Goal: Task Accomplishment & Management: Complete application form

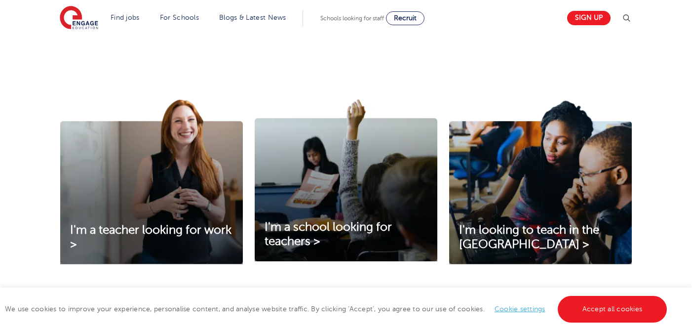
scroll to position [286, 0]
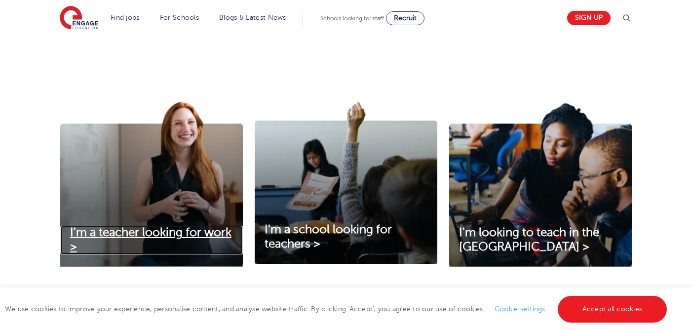
click at [168, 235] on span "I'm a teacher looking for work >" at bounding box center [150, 239] width 161 height 28
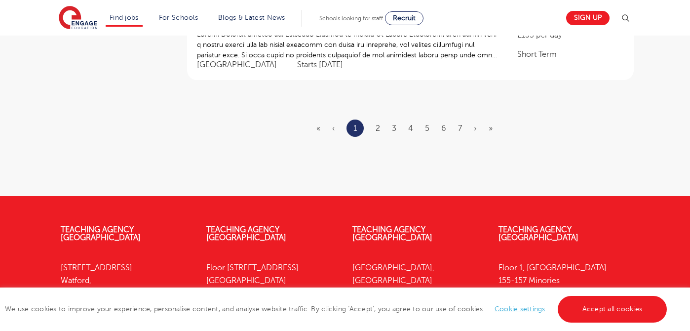
scroll to position [1305, 0]
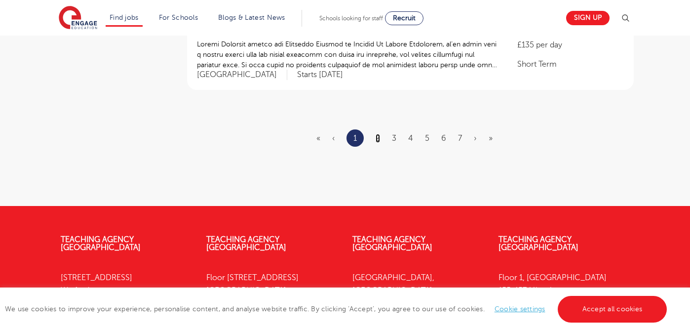
click at [377, 139] on link "2" at bounding box center [377, 138] width 4 height 9
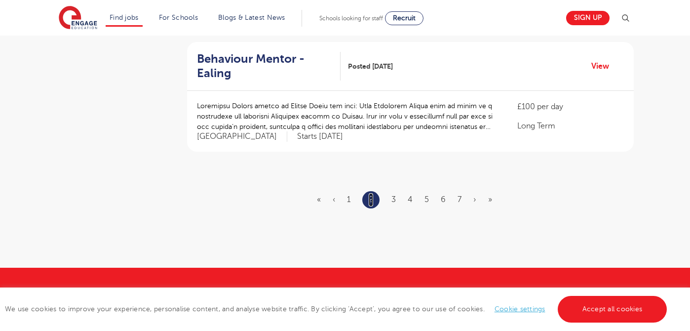
scroll to position [1206, 0]
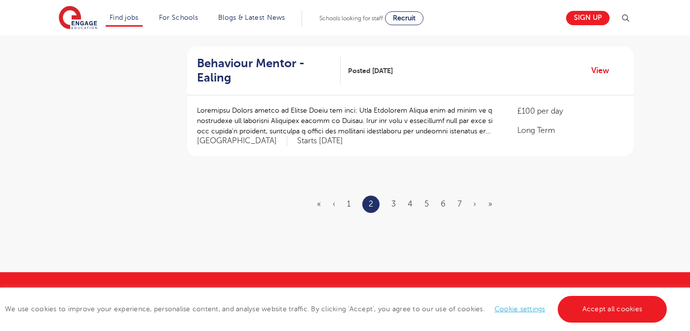
click at [397, 195] on ul "« ‹ 1 2 3 4 5 6 7 › »" at bounding box center [410, 203] width 187 height 17
click at [394, 199] on link "3" at bounding box center [393, 203] width 4 height 9
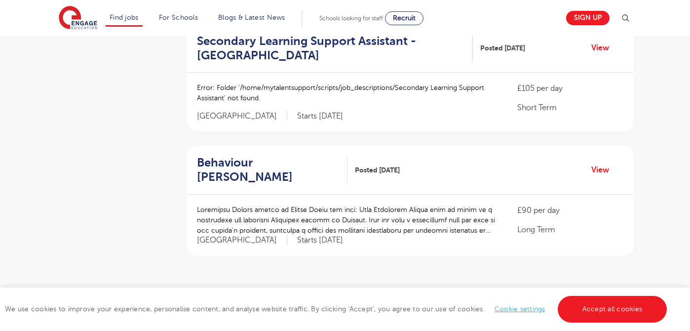
scroll to position [1101, 0]
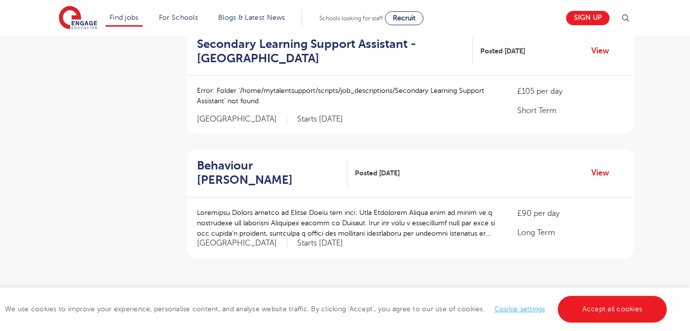
click at [411, 301] on link "4" at bounding box center [410, 305] width 5 height 9
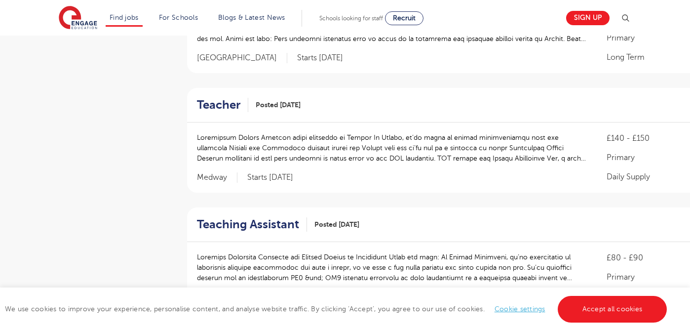
scroll to position [0, 0]
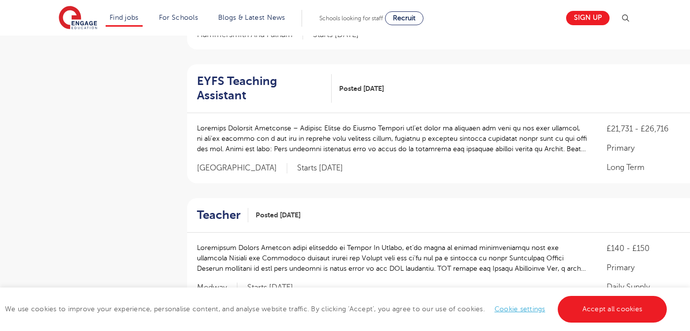
scroll to position [962, 0]
